Goal: Find specific page/section: Find specific page/section

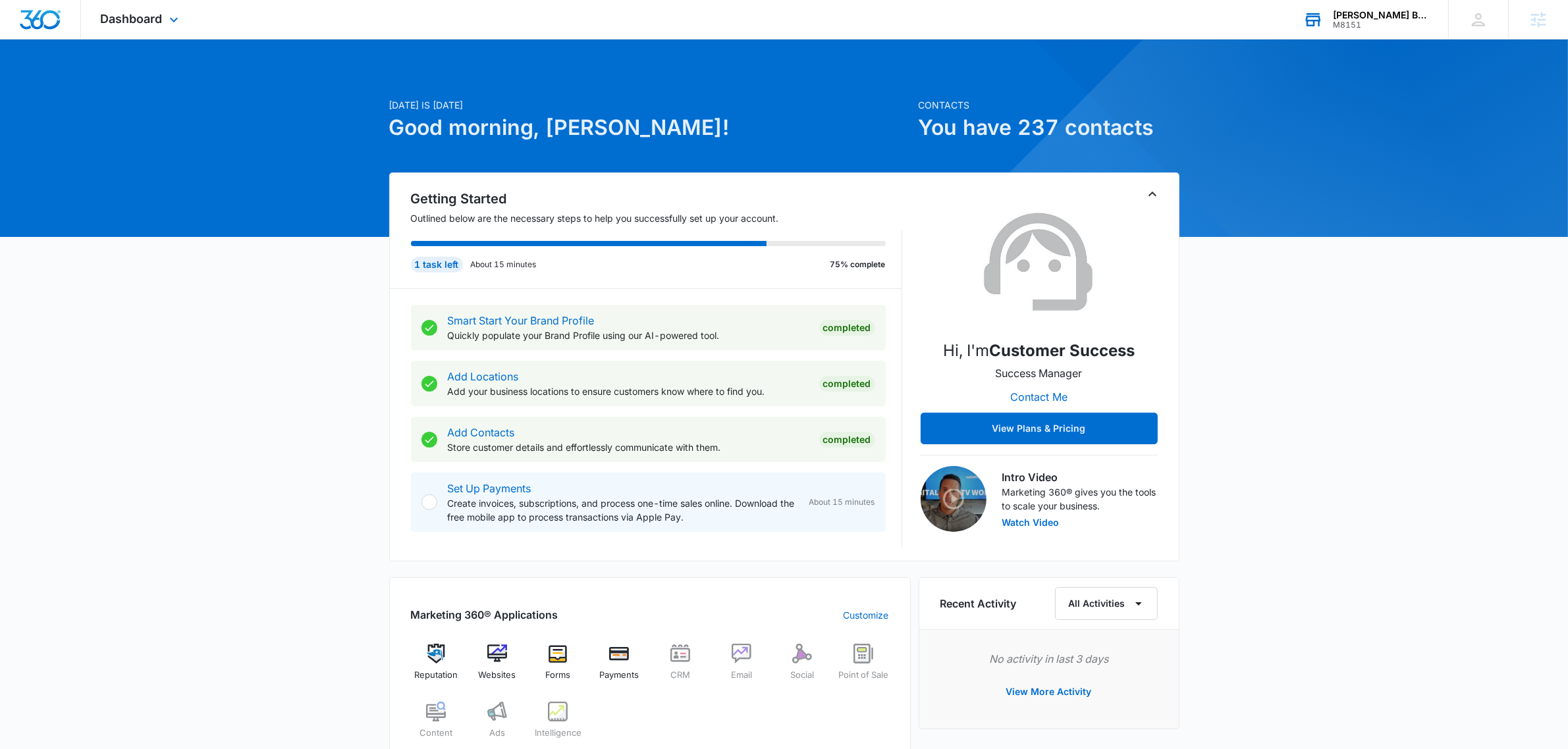
click at [1387, 22] on div "M8151" at bounding box center [1380, 25] width 96 height 9
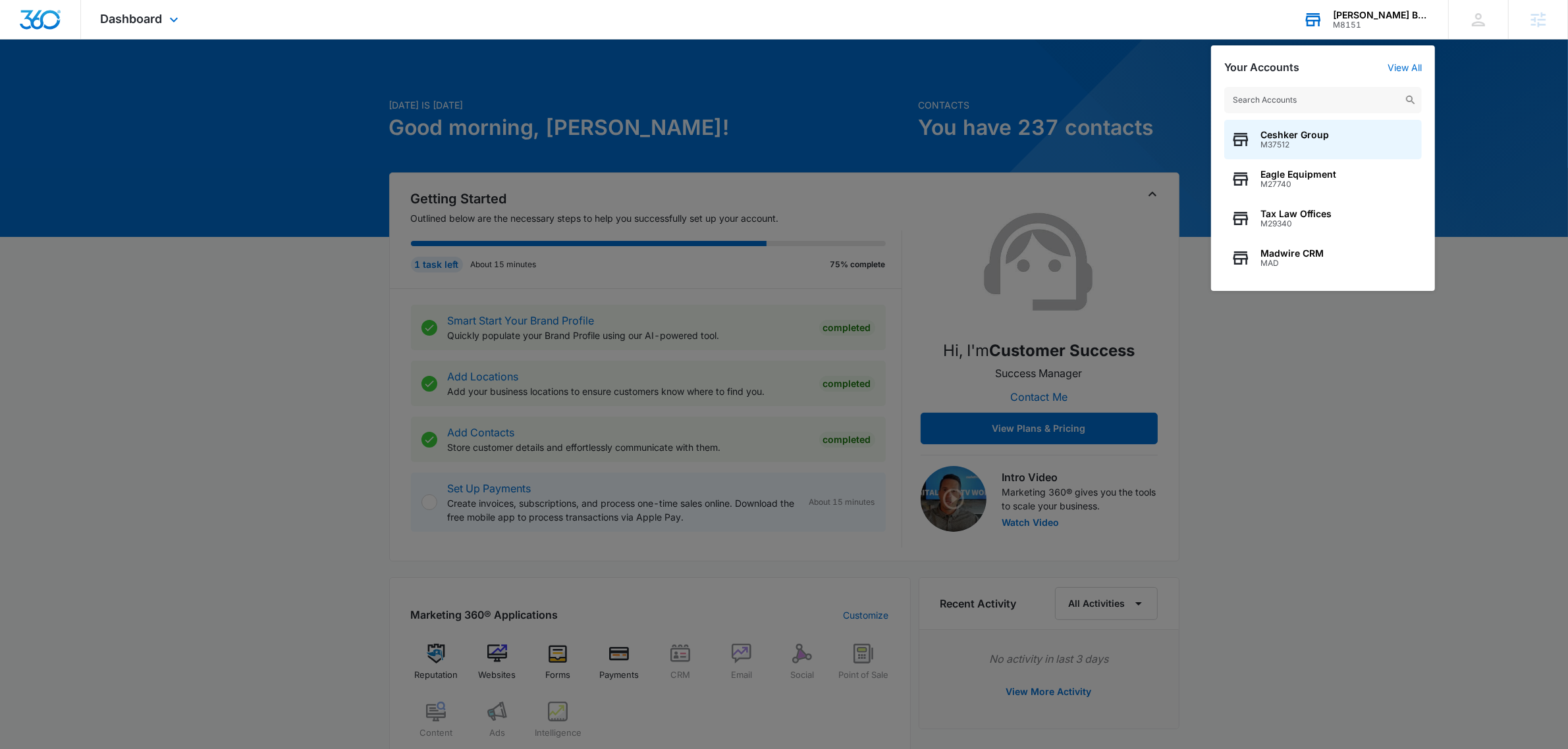
type input "[URL][DOMAIN_NAME][US_STATE][DEMOGRAPHIC_DATA]"
click at [1340, 201] on div "Tax Law Offices M29340" at bounding box center [1323, 219] width 198 height 40
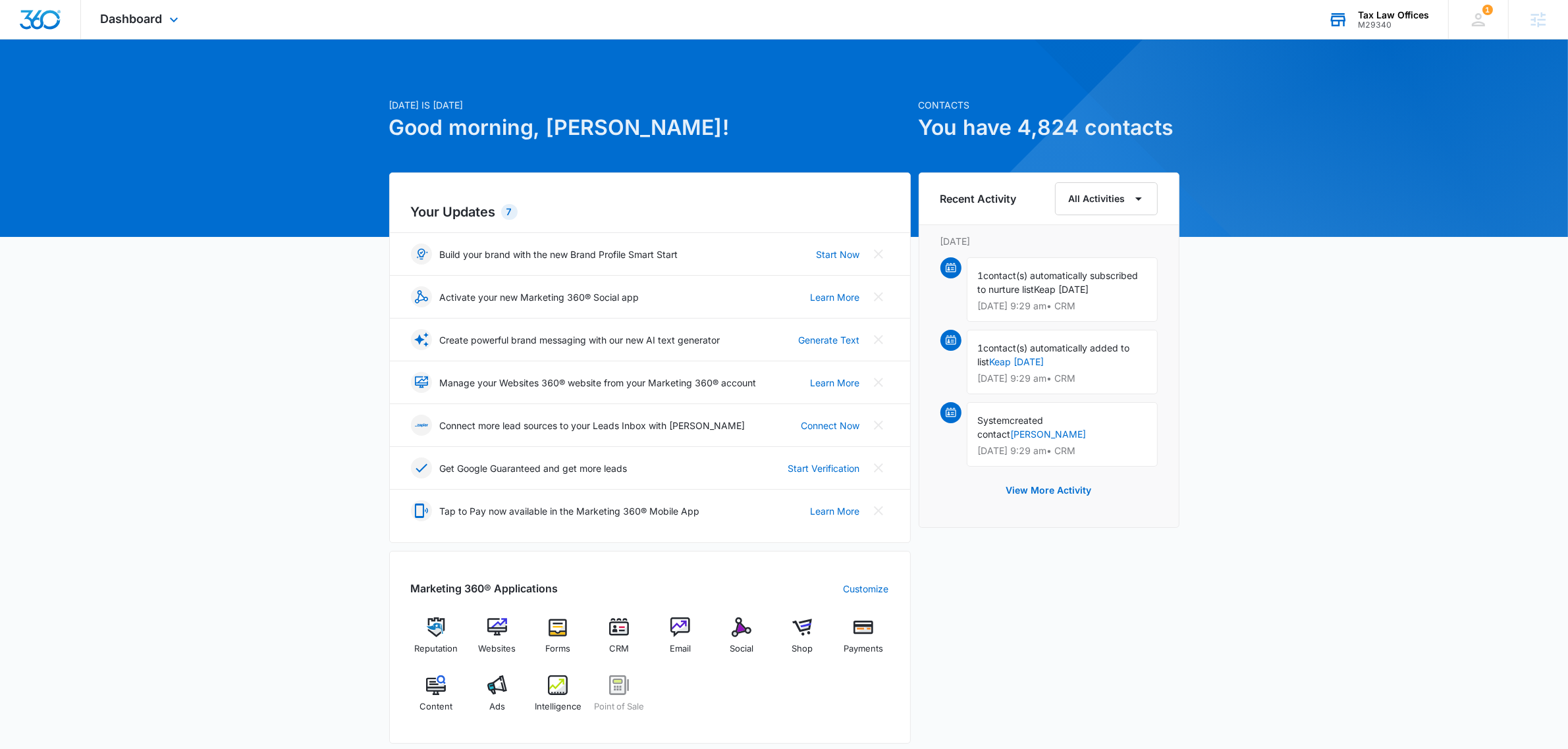
click at [1384, 20] on div "M29340" at bounding box center [1393, 25] width 71 height 9
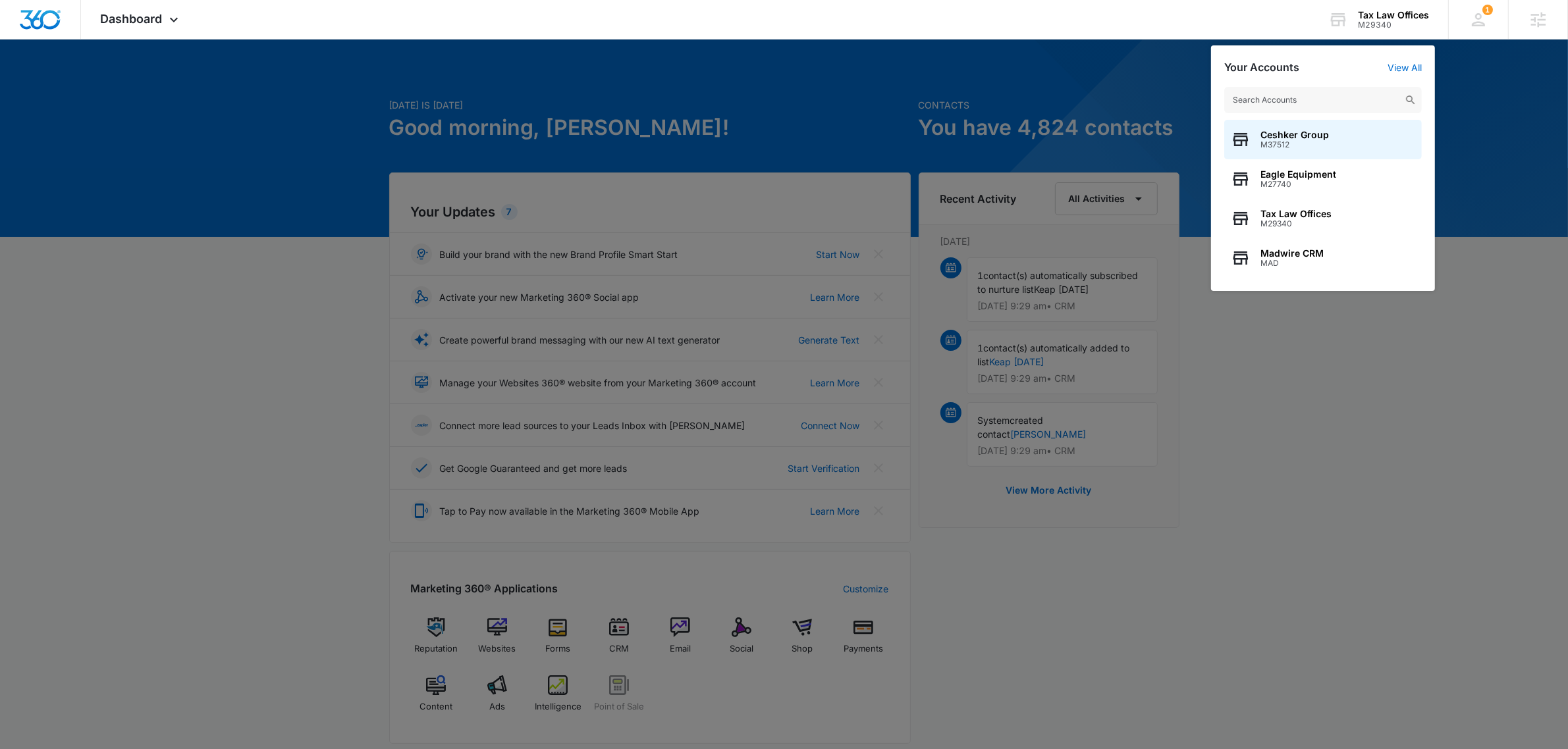
type input "[URL][DOMAIN_NAME][US_STATE][DEMOGRAPHIC_DATA]"
type input "m"
click at [343, 202] on div at bounding box center [784, 374] width 1568 height 749
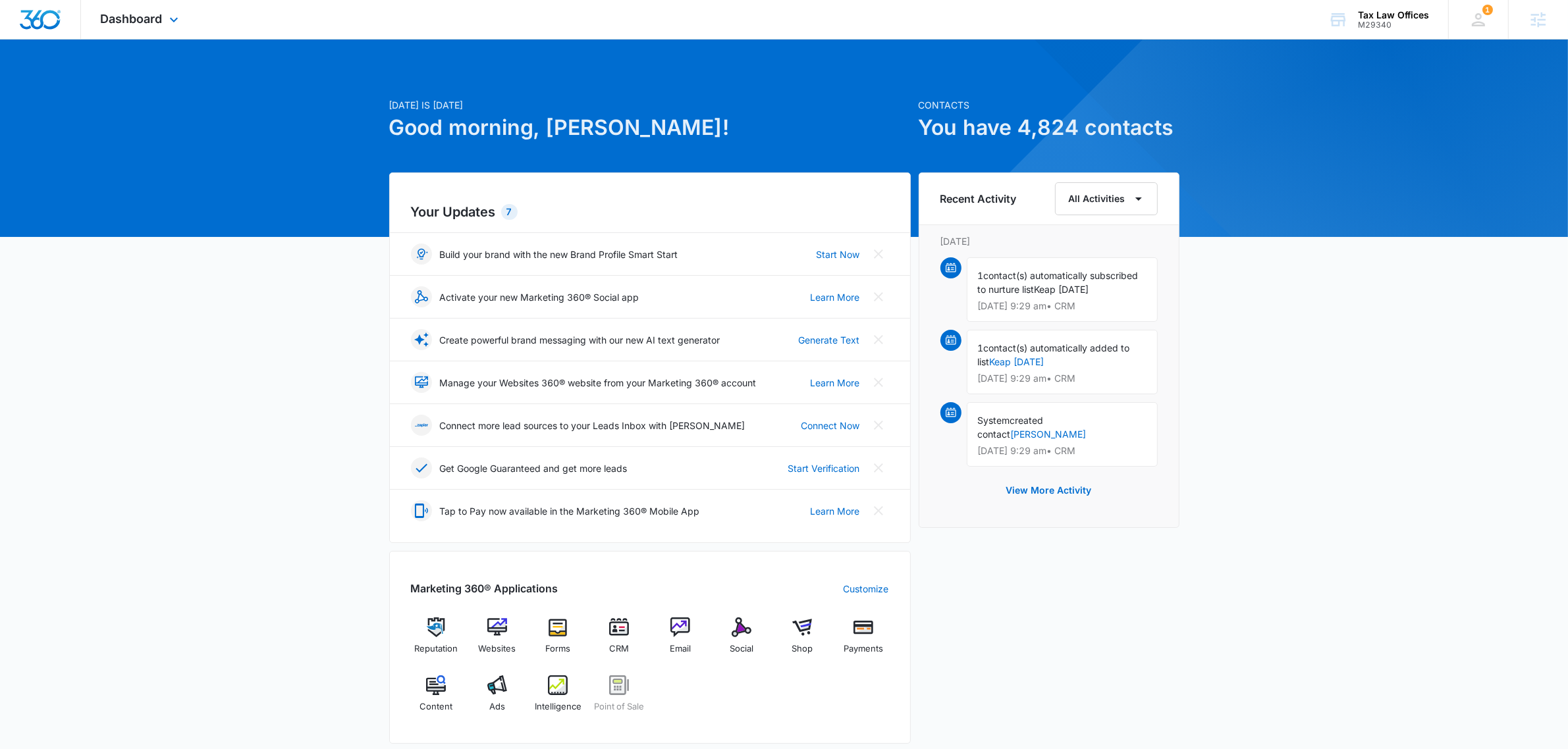
click at [153, 27] on div "Dashboard Apps Reputation Websites Forms CRM Email Social Shop Payments POS Con…" at bounding box center [141, 20] width 120 height 39
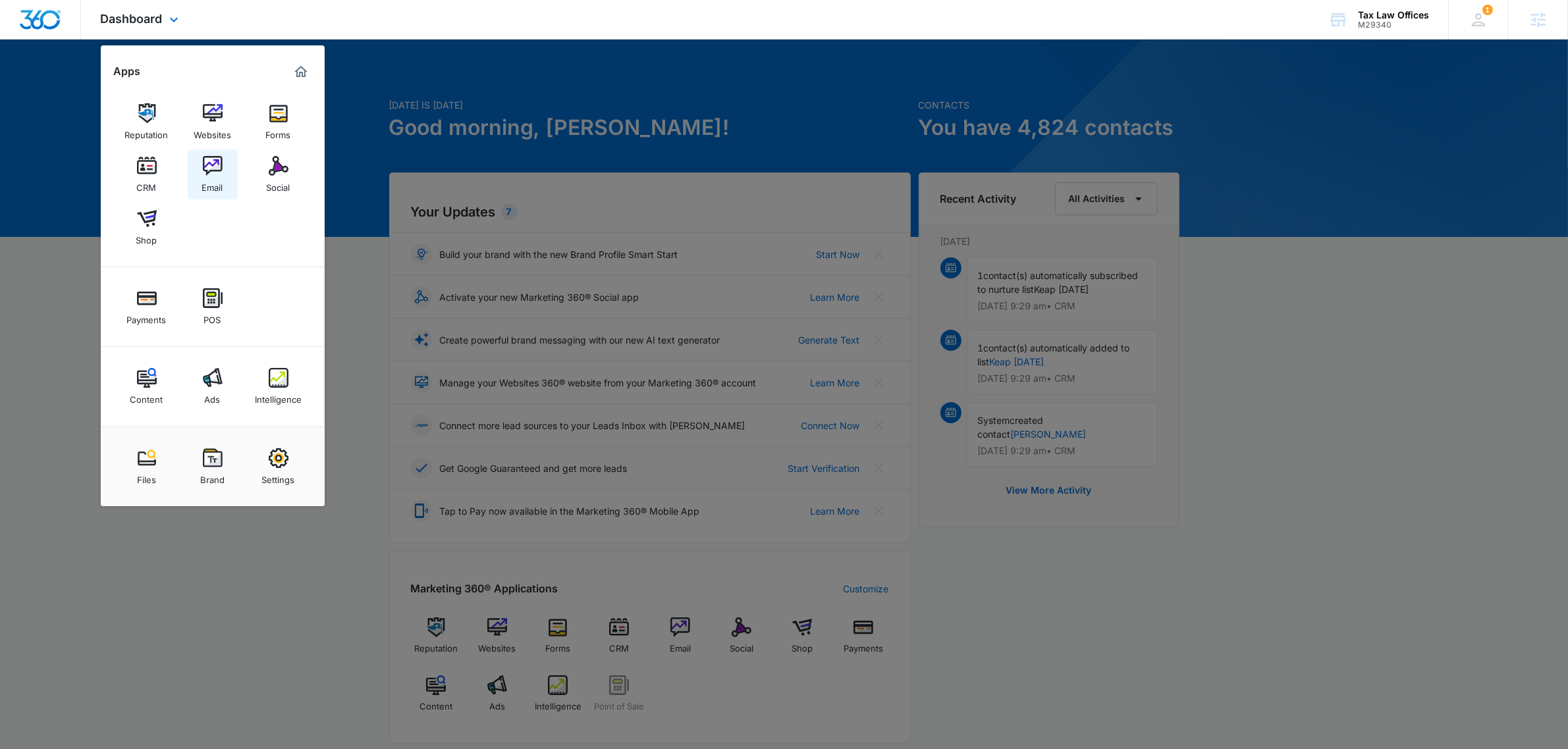
click at [235, 192] on link "Email" at bounding box center [213, 174] width 50 height 50
